Goal: Task Accomplishment & Management: Manage account settings

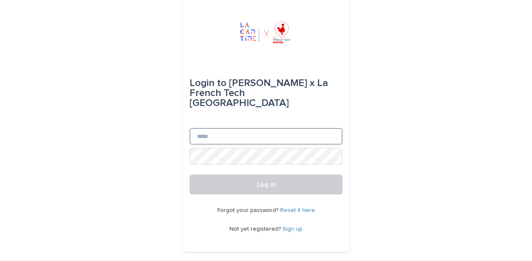
click at [252, 130] on input "Email" at bounding box center [266, 136] width 153 height 17
click at [208, 128] on input "Email" at bounding box center [266, 136] width 153 height 17
click at [156, 140] on div "Login to [PERSON_NAME] x La French Tech [GEOGRAPHIC_DATA] Email Password Log in…" at bounding box center [266, 137] width 532 height 275
click at [158, 8] on div "Login to [PERSON_NAME] x La French Tech [GEOGRAPHIC_DATA] Email Password Log in…" at bounding box center [266, 137] width 532 height 275
click at [242, 133] on input "Email" at bounding box center [266, 136] width 153 height 17
